Goal: Contribute content: Contribute content

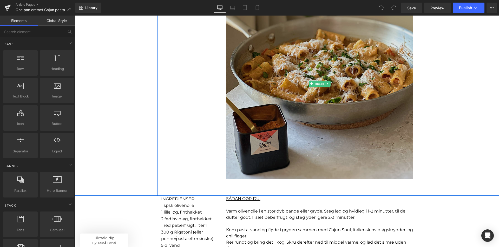
scroll to position [182, 0]
click at [285, 124] on img at bounding box center [319, 83] width 187 height 191
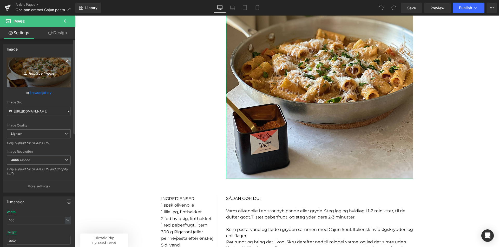
click at [37, 73] on icon "Replace Image" at bounding box center [39, 72] width 42 height 6
type input "C:\fakepath\Billeder til opskriftsunivers (40).png"
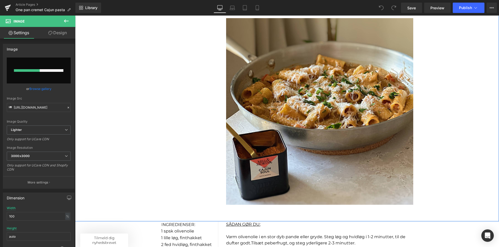
scroll to position [130, 0]
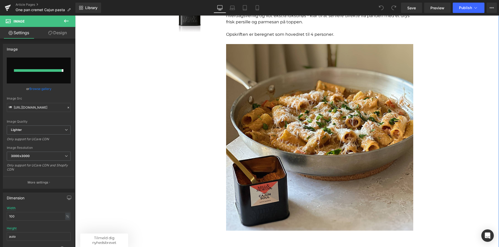
type input "[URL][DOMAIN_NAME]"
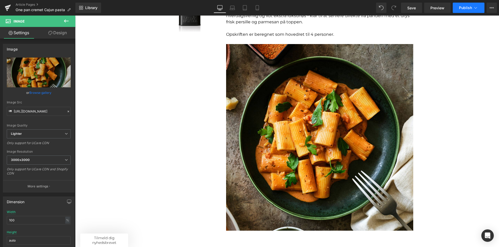
click at [464, 5] on button "Publish" at bounding box center [468, 8] width 32 height 10
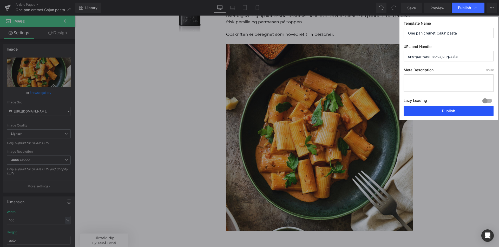
click at [452, 110] on button "Publish" at bounding box center [448, 111] width 90 height 10
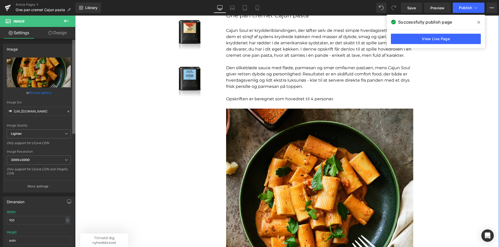
scroll to position [52, 0]
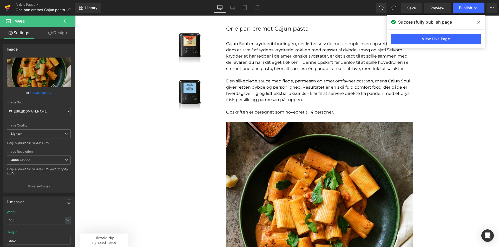
click at [6, 7] on icon at bounding box center [8, 6] width 6 height 3
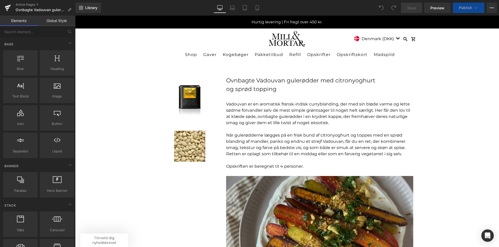
drag, startPoint x: 75, startPoint y: 16, endPoint x: 309, endPoint y: 222, distance: 311.7
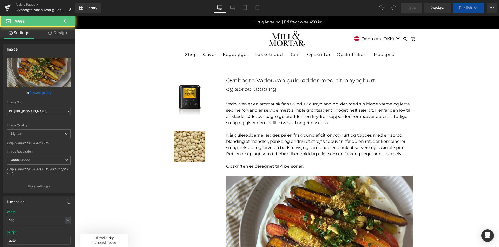
scroll to position [182, 0]
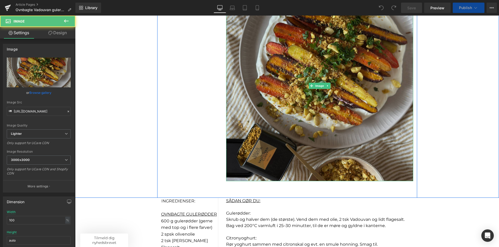
click at [273, 53] on img at bounding box center [319, 86] width 187 height 191
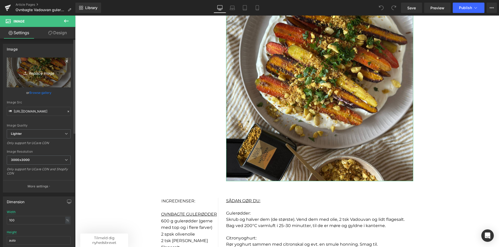
click at [32, 74] on icon "Replace Image" at bounding box center [39, 72] width 42 height 6
type input "C:\fakepath\Billeder til opskriftsunivers (41).png"
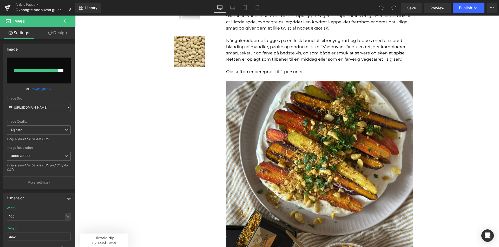
scroll to position [104, 0]
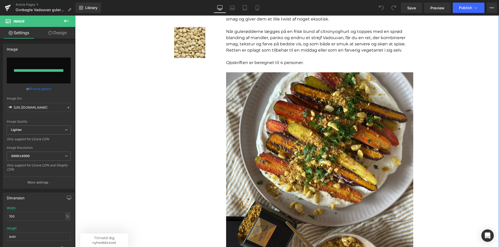
type input "https://ucarecdn.com/8deda6ae-89bd-46ce-8292-f9970a80a7ab/-/format/auto/-/previ…"
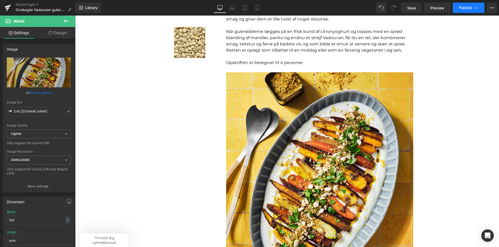
click at [470, 9] on span "Publish" at bounding box center [465, 8] width 13 height 4
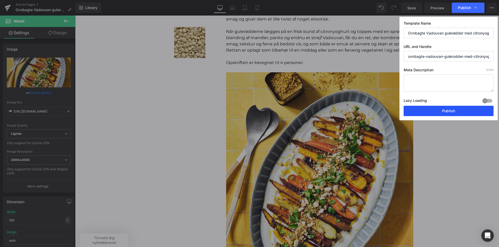
click at [452, 115] on button "Publish" at bounding box center [448, 111] width 90 height 10
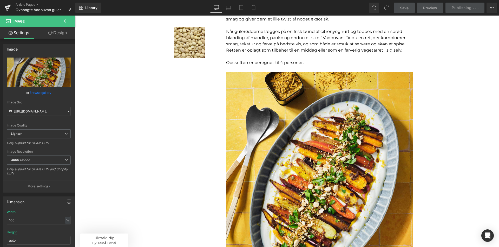
scroll to position [0, 0]
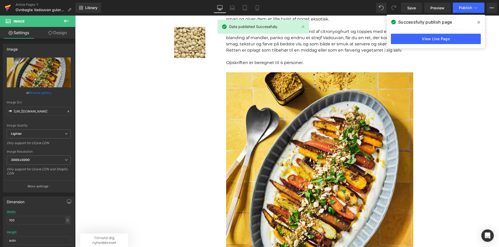
click at [5, 10] on icon at bounding box center [8, 7] width 6 height 13
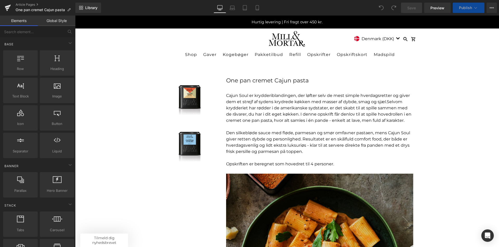
drag, startPoint x: 75, startPoint y: 16, endPoint x: 322, endPoint y: 198, distance: 307.3
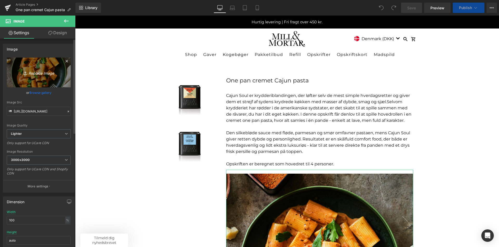
click at [42, 73] on icon "Replace Image" at bounding box center [39, 72] width 42 height 6
type input "C:\fakepath\Cajun_opskriftsbillede.jpg"
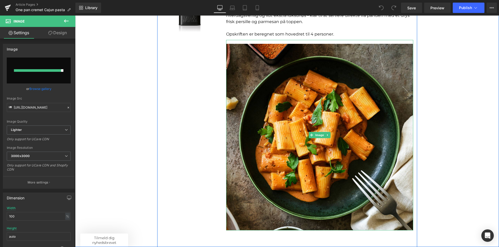
scroll to position [130, 0]
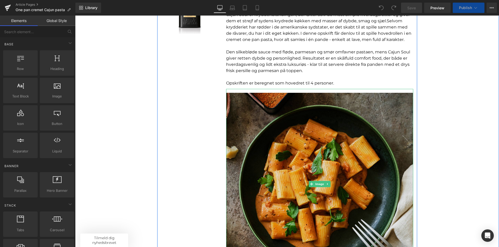
scroll to position [104, 0]
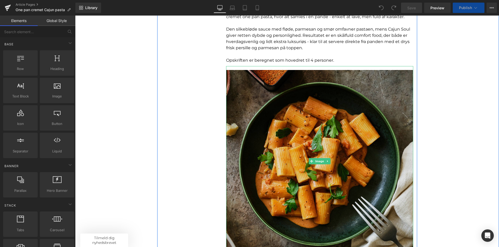
click at [322, 156] on img at bounding box center [319, 161] width 187 height 191
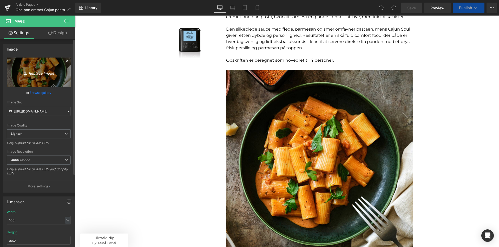
click at [36, 73] on icon "Replace Image" at bounding box center [39, 72] width 42 height 6
type input "C:\fakepath\Cajun_opskriftsbillede.jpg"
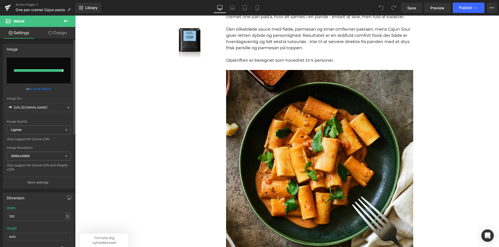
type input "https://ucarecdn.com/62e6f162-efb1-4919-9aca-4755851535ab/-/format/auto/-/previ…"
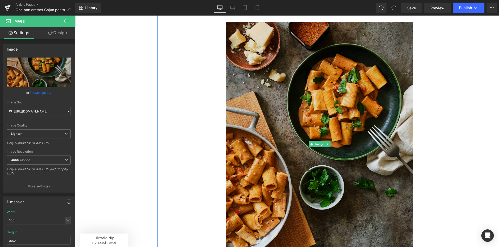
scroll to position [156, 0]
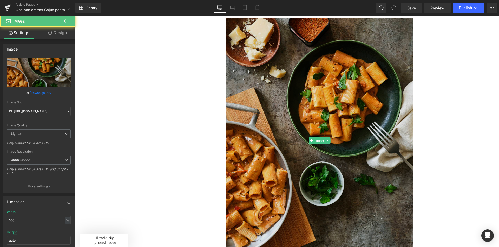
click at [303, 141] on img at bounding box center [319, 140] width 187 height 253
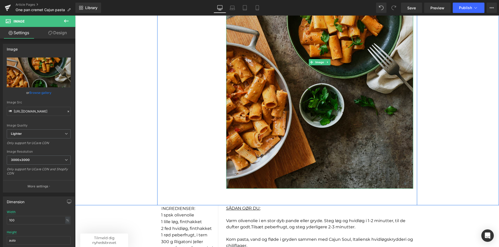
scroll to position [260, 0]
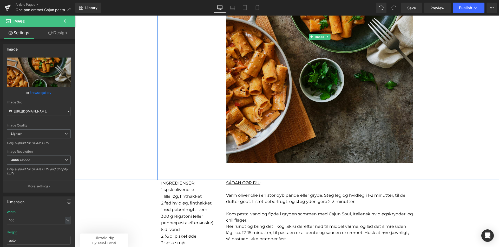
click at [280, 100] on img at bounding box center [319, 36] width 187 height 253
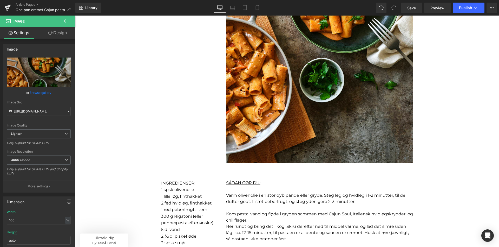
click at [52, 32] on link "Design" at bounding box center [58, 33] width 38 height 12
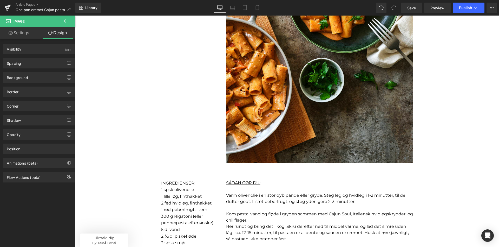
click at [23, 32] on link "Settings" at bounding box center [19, 33] width 38 height 12
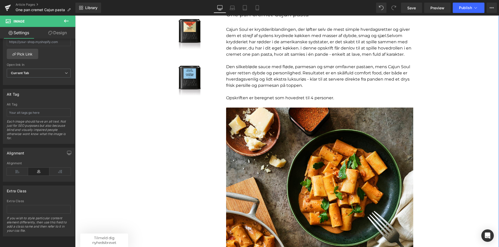
scroll to position [26, 0]
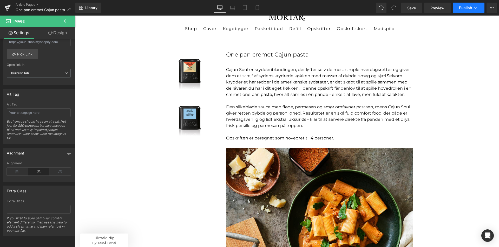
click at [472, 13] on button "Publish" at bounding box center [468, 8] width 32 height 10
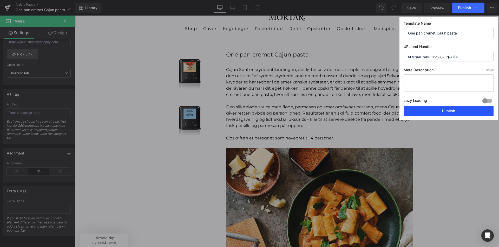
click at [448, 111] on button "Publish" at bounding box center [448, 111] width 90 height 10
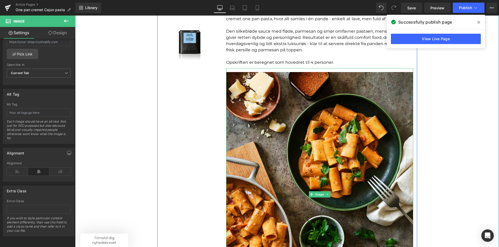
scroll to position [104, 0]
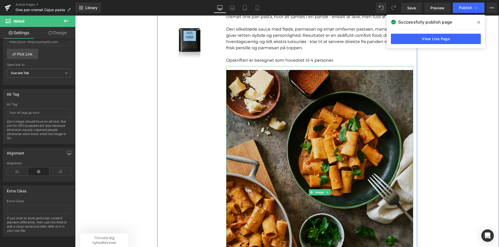
click at [298, 152] on img at bounding box center [319, 192] width 187 height 253
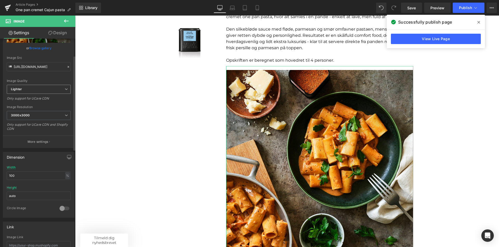
scroll to position [0, 0]
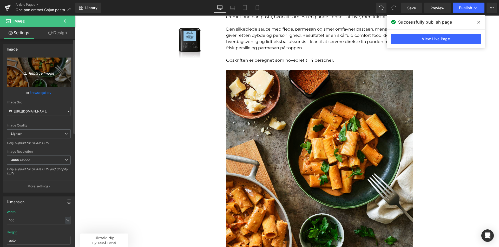
click at [30, 73] on icon "Replace Image" at bounding box center [39, 72] width 42 height 6
type input "C:\fakepath\Billeder til opskriftsunivers (44).png"
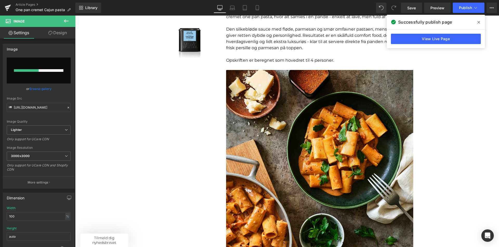
click at [475, 20] on span at bounding box center [478, 22] width 8 height 8
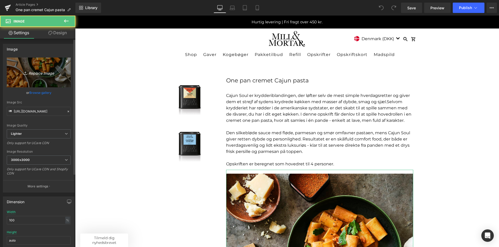
click at [38, 72] on icon "Replace Image" at bounding box center [39, 72] width 42 height 6
type input "C:\fakepath\Billeder til opskriftsunivers (44).png"
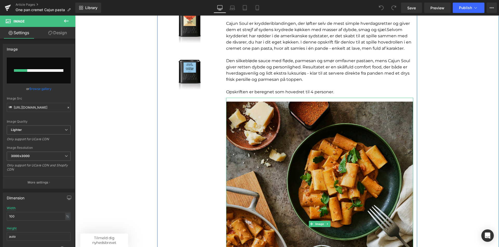
scroll to position [104, 0]
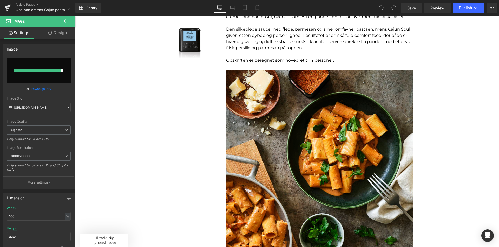
type input "[URL][DOMAIN_NAME]"
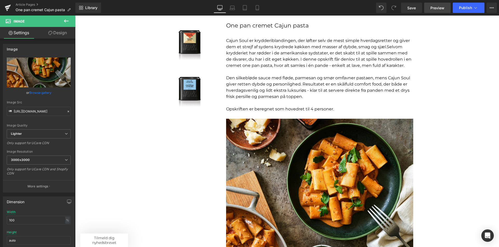
scroll to position [0, 0]
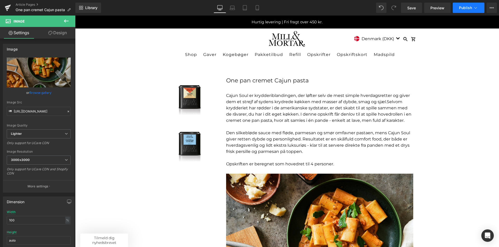
click at [469, 11] on button "Publish" at bounding box center [468, 8] width 32 height 10
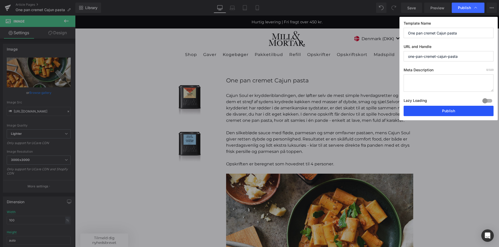
click at [463, 113] on button "Publish" at bounding box center [448, 111] width 90 height 10
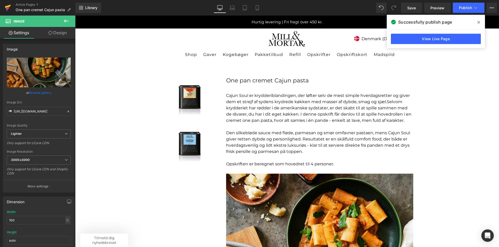
click at [10, 7] on icon at bounding box center [8, 7] width 6 height 13
